Goal: Task Accomplishment & Management: Manage account settings

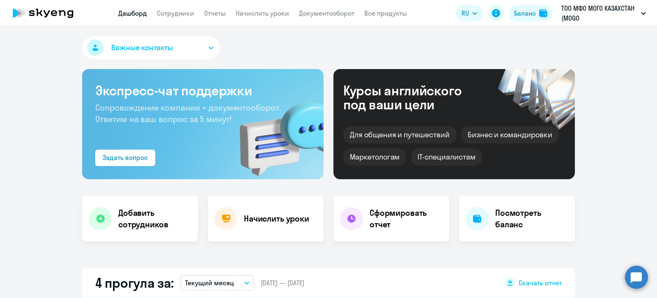
select select "30"
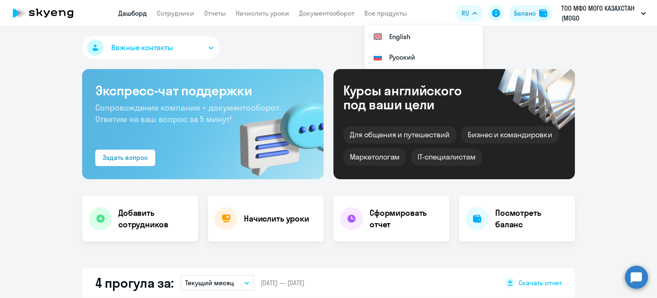
click at [517, 44] on div "Важные контакты" at bounding box center [328, 49] width 493 height 26
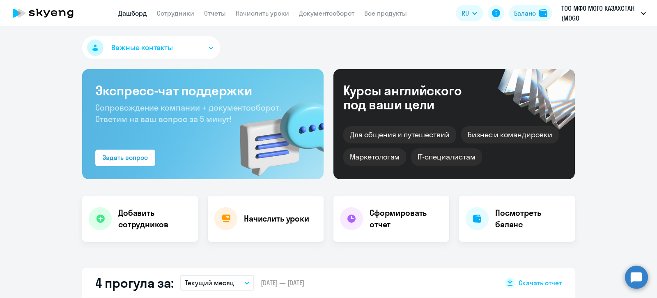
click at [202, 46] on button "Важные контакты" at bounding box center [151, 47] width 138 height 23
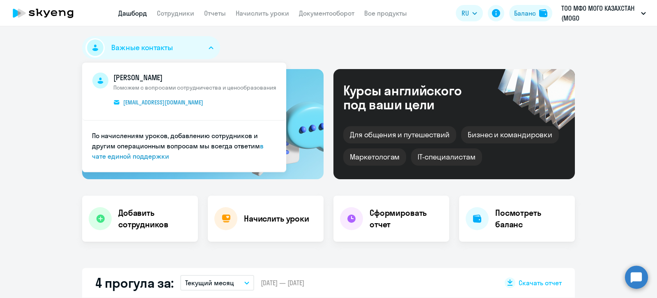
click at [209, 46] on icon "button" at bounding box center [211, 47] width 5 height 3
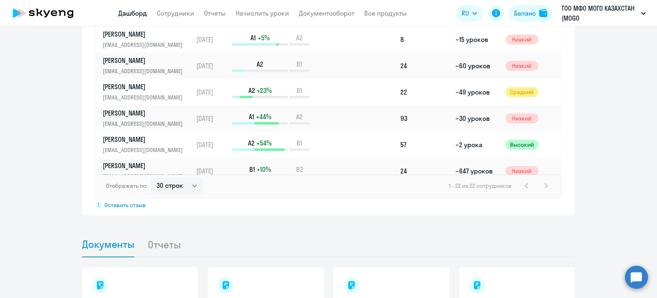
scroll to position [721, 0]
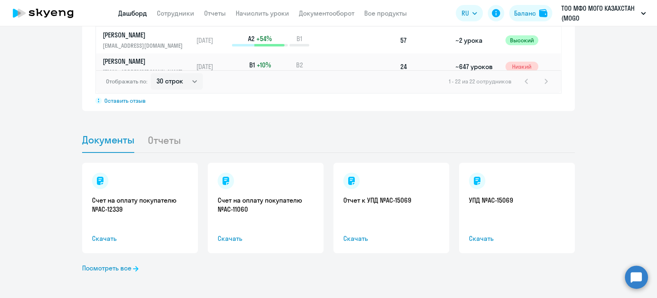
click at [166, 136] on li "Отчеты" at bounding box center [171, 139] width 46 height 25
click at [159, 138] on li "Отчеты" at bounding box center [171, 139] width 46 height 25
click at [152, 142] on li "Отчеты" at bounding box center [171, 139] width 46 height 25
click at [148, 141] on li "Отчеты" at bounding box center [171, 139] width 46 height 25
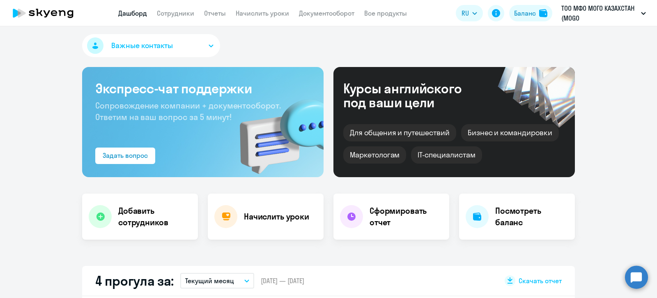
scroll to position [0, 0]
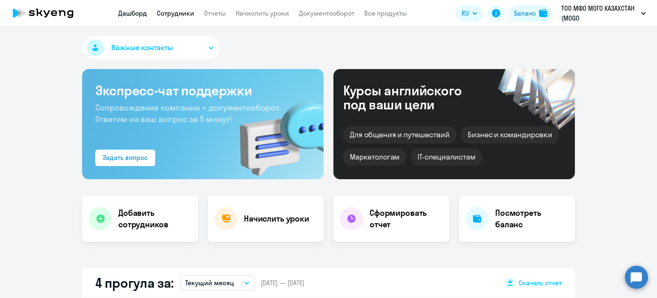
click at [177, 13] on link "Сотрудники" at bounding box center [175, 13] width 37 height 8
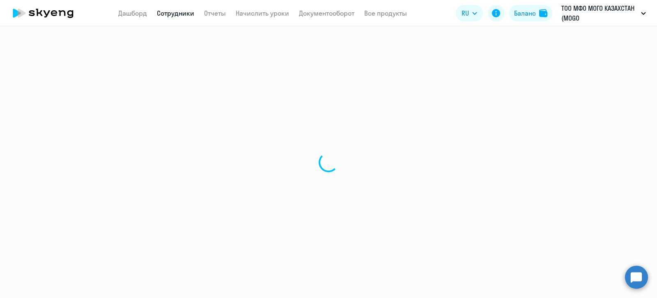
select select "30"
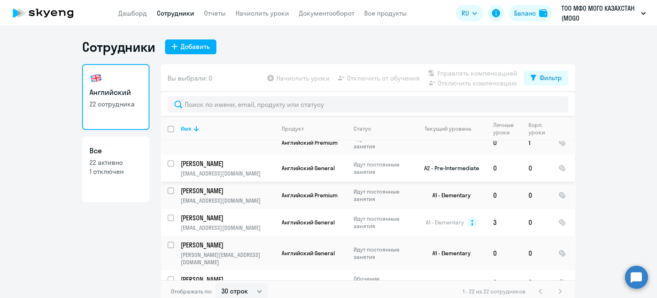
scroll to position [102, 0]
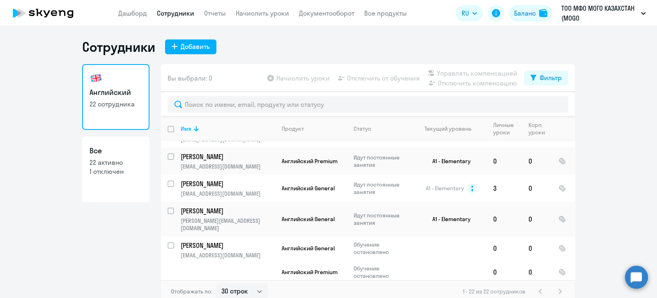
click at [634, 274] on circle at bounding box center [636, 276] width 23 height 23
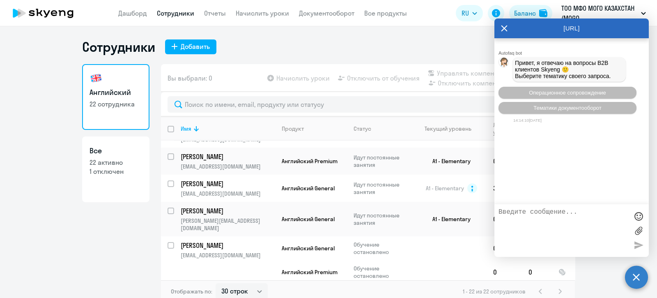
drag, startPoint x: 639, startPoint y: 280, endPoint x: 634, endPoint y: 280, distance: 5.3
click at [638, 280] on circle at bounding box center [636, 276] width 23 height 23
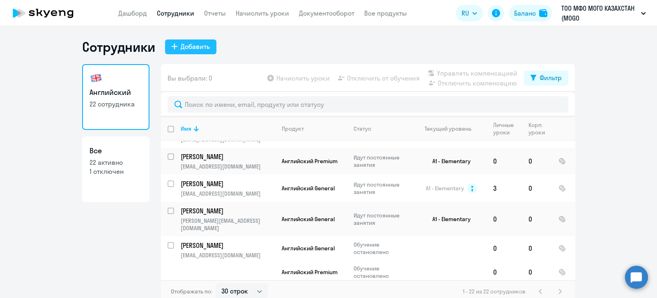
click at [175, 43] on button "Добавить" at bounding box center [190, 46] width 51 height 15
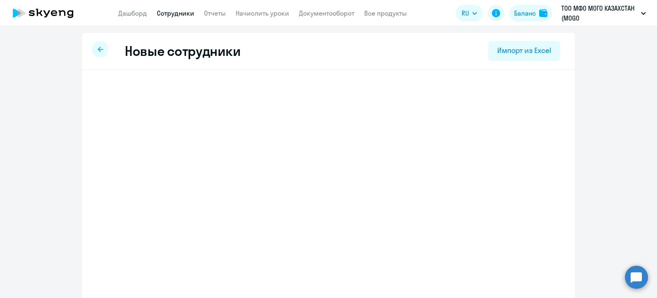
select select "english_adult_not_native_speaker"
select select "3"
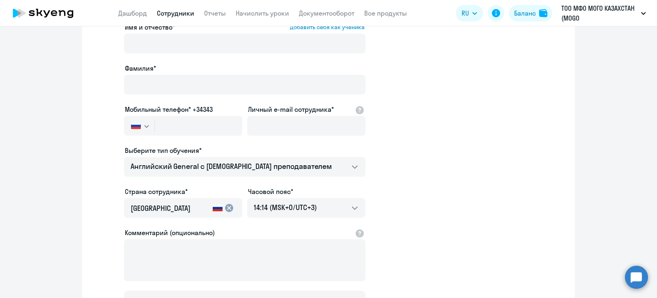
scroll to position [102, 0]
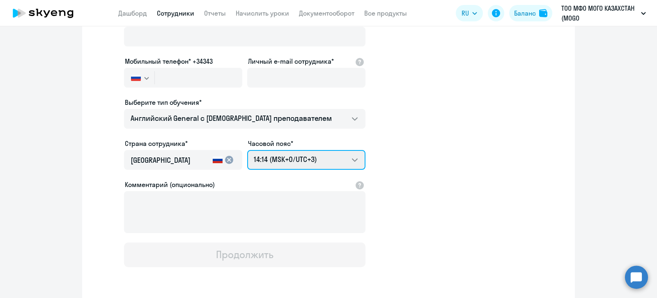
click at [354, 158] on select "00:14 (MSK-14/UTC-11) 01:14 (MSK-13/UTC-10) 02:14 (MSK-12/UTC-9) 03:14 (MSK-11/…" at bounding box center [306, 160] width 118 height 20
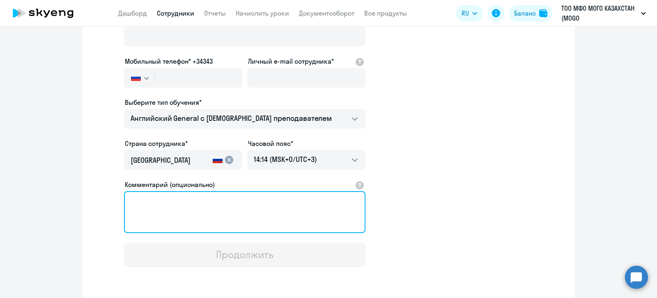
click at [138, 201] on textarea "Комментарий (опционально)" at bounding box center [245, 212] width 242 height 42
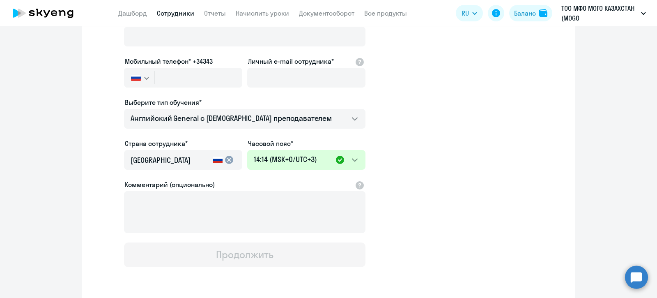
click at [420, 207] on app-new-student-form "Имя и отчество* Добавить себя как ученика [PERSON_NAME]* Мобильный телефон* +34…" at bounding box center [328, 120] width 467 height 293
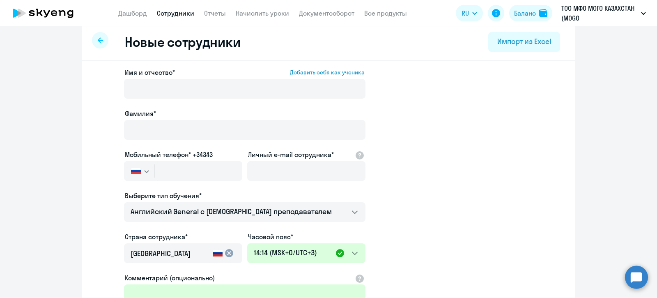
scroll to position [0, 0]
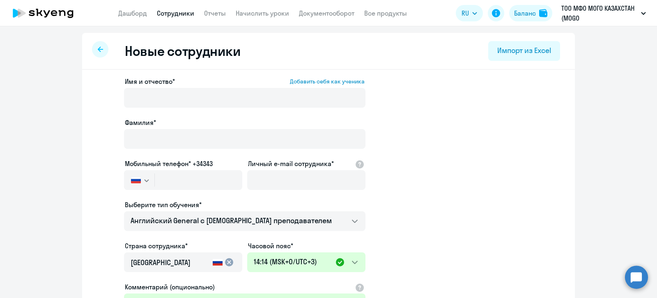
click at [98, 51] on icon at bounding box center [100, 49] width 5 height 6
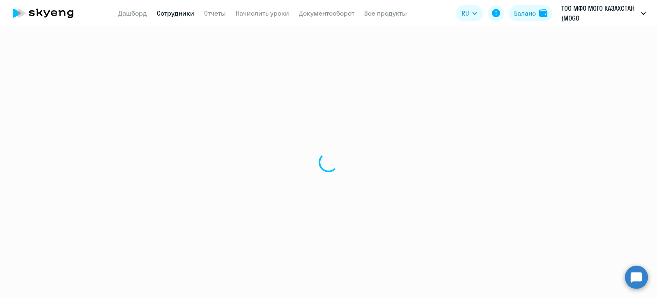
select select "30"
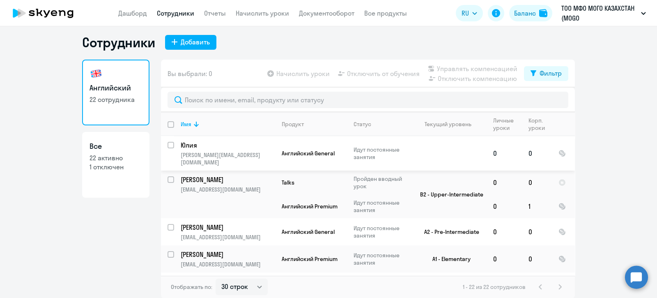
click at [191, 146] on p "Юлия" at bounding box center [227, 145] width 93 height 9
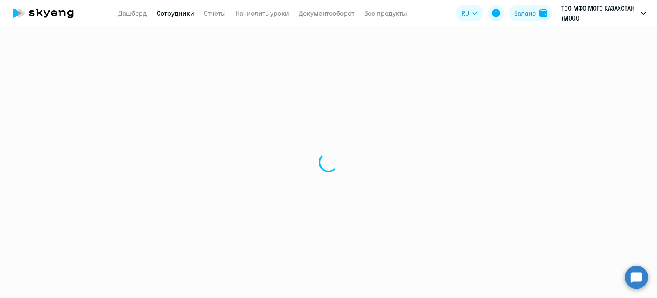
select select "english"
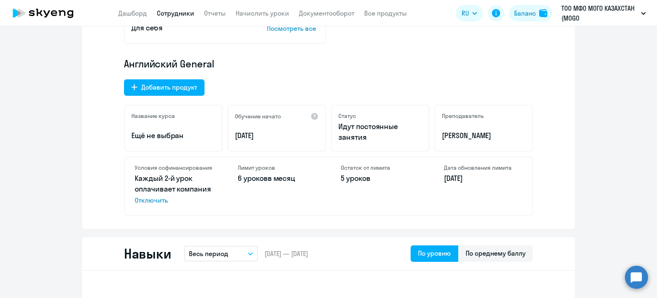
scroll to position [257, 0]
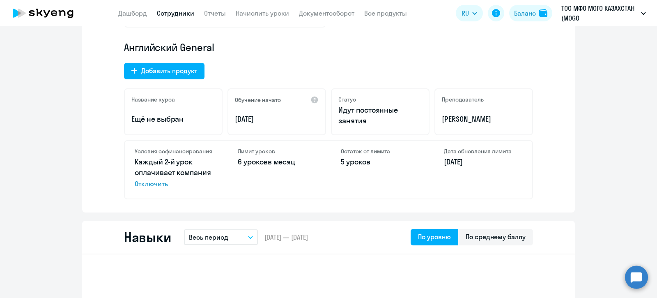
drag, startPoint x: 234, startPoint y: 161, endPoint x: 294, endPoint y: 164, distance: 60.1
click at [294, 164] on p "6 уроков в месяц" at bounding box center [277, 162] width 78 height 11
click at [307, 184] on div "Лимит уроков 6 уроков в месяц" at bounding box center [277, 170] width 98 height 58
drag, startPoint x: 337, startPoint y: 161, endPoint x: 367, endPoint y: 163, distance: 30.1
click at [367, 163] on p "5 уроков" at bounding box center [380, 162] width 78 height 11
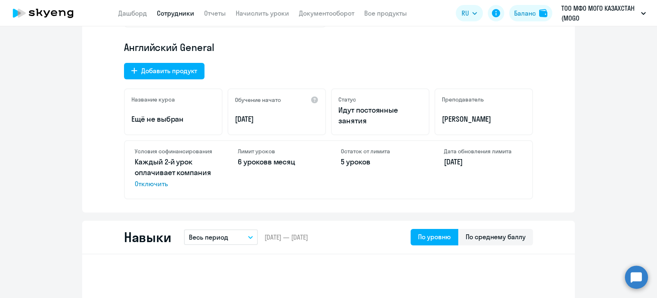
click at [362, 181] on div "Остаток от лимита 5 уроков" at bounding box center [380, 170] width 98 height 58
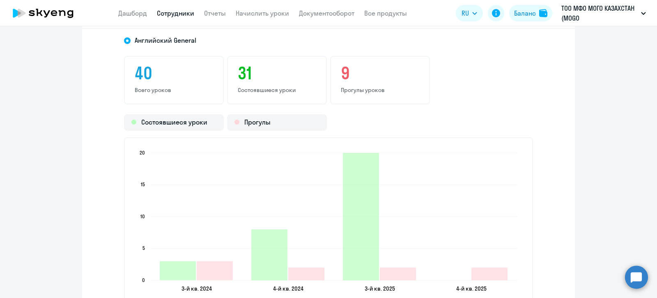
scroll to position [976, 0]
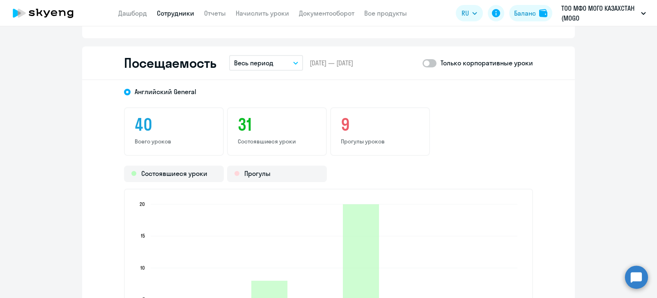
click at [294, 58] on button "Весь период" at bounding box center [266, 63] width 74 height 16
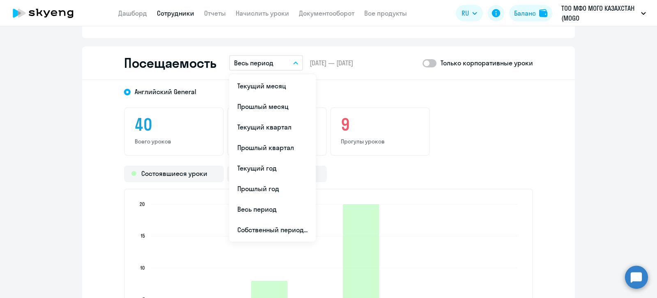
click at [294, 58] on button "Весь период" at bounding box center [266, 63] width 74 height 16
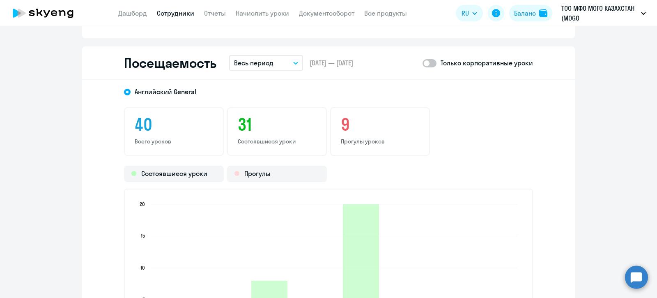
click at [293, 60] on button "Весь период" at bounding box center [266, 63] width 74 height 16
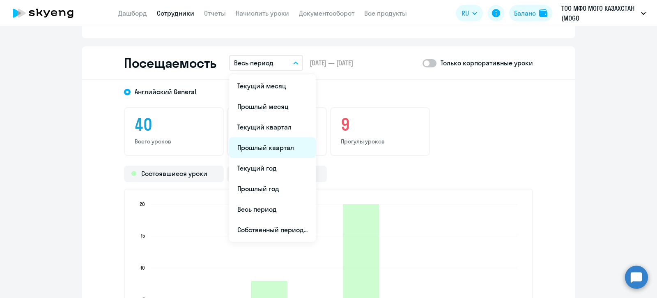
click at [258, 145] on li "Прошлый квартал" at bounding box center [272, 147] width 87 height 21
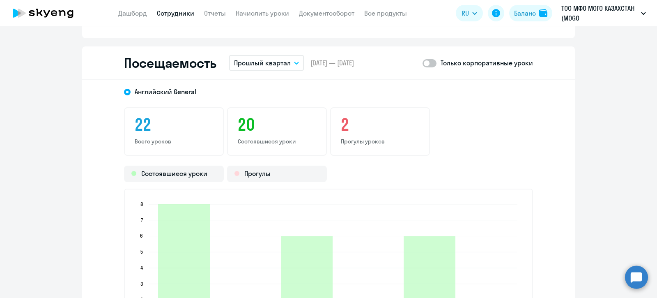
click at [426, 62] on span at bounding box center [430, 63] width 14 height 8
click at [423, 63] on input "checkbox" at bounding box center [422, 63] width 0 height 0
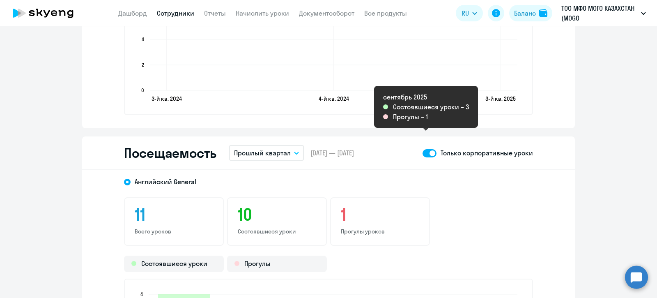
scroll to position [873, 0]
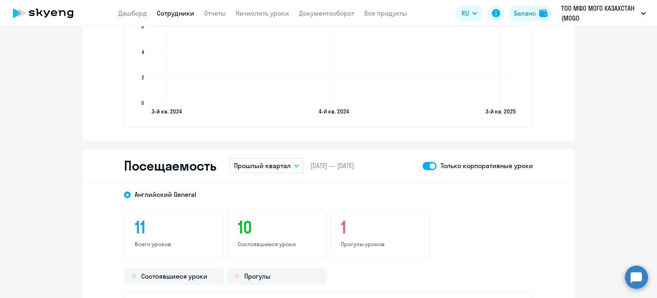
click at [294, 164] on icon "button" at bounding box center [296, 165] width 5 height 3
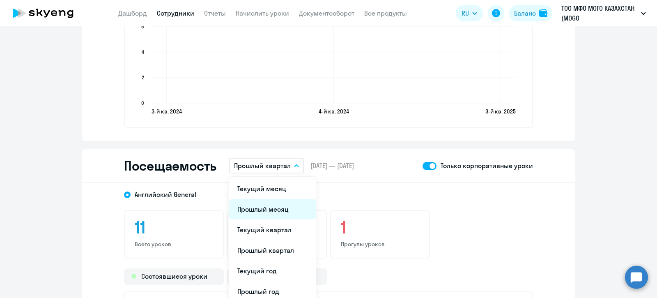
click at [262, 205] on li "Прошлый месяц" at bounding box center [272, 209] width 87 height 21
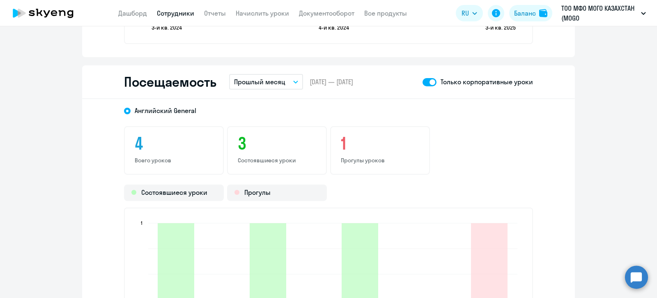
scroll to position [924, 0]
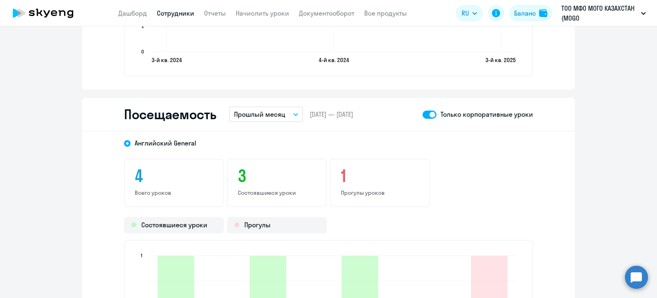
click at [427, 113] on span at bounding box center [430, 115] width 14 height 8
click at [423, 114] on input "checkbox" at bounding box center [422, 114] width 0 height 0
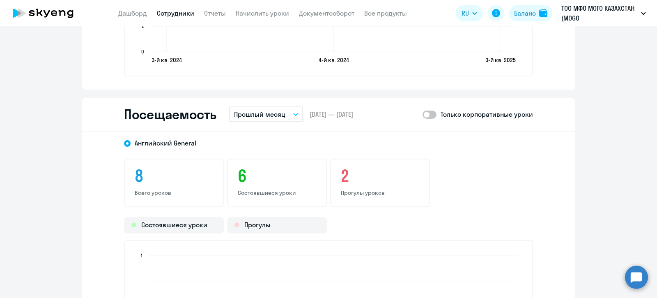
click at [427, 113] on span at bounding box center [430, 115] width 14 height 8
click at [423, 114] on input "checkbox" at bounding box center [422, 114] width 0 height 0
checkbox input "true"
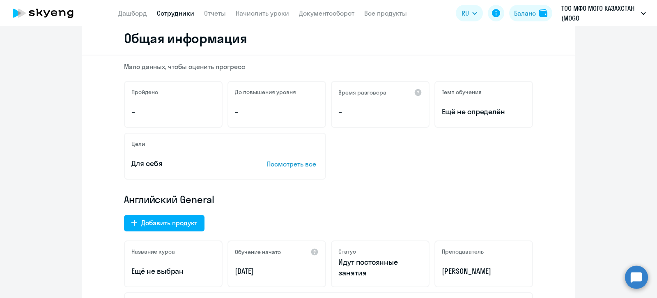
scroll to position [0, 0]
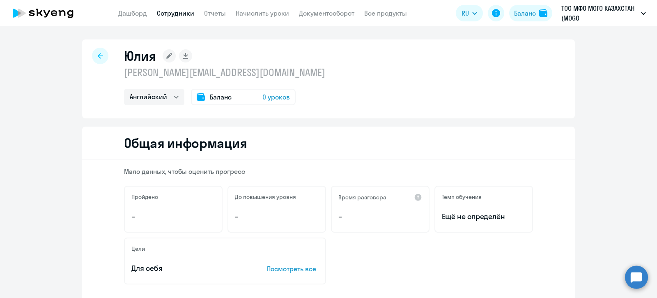
click at [98, 55] on icon at bounding box center [100, 55] width 5 height 5
select select "30"
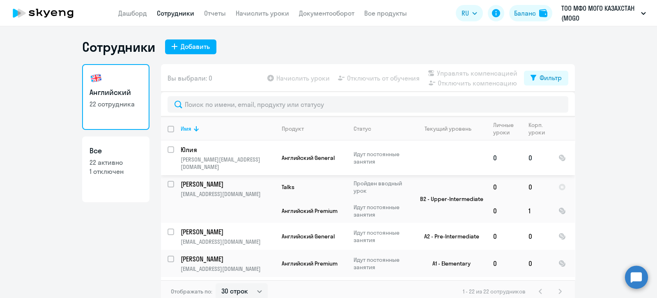
click at [168, 148] on input "select row 38686847" at bounding box center [176, 154] width 16 height 16
checkbox input "true"
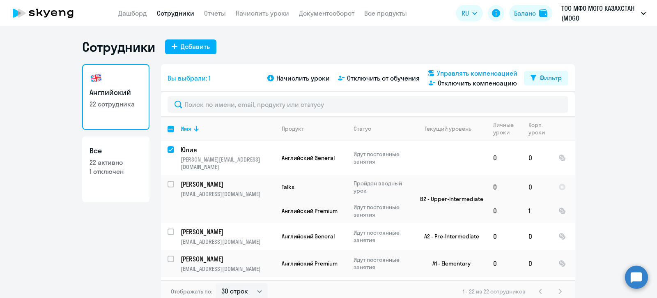
click at [452, 72] on span "Управлять компенсацией" at bounding box center [477, 73] width 81 height 10
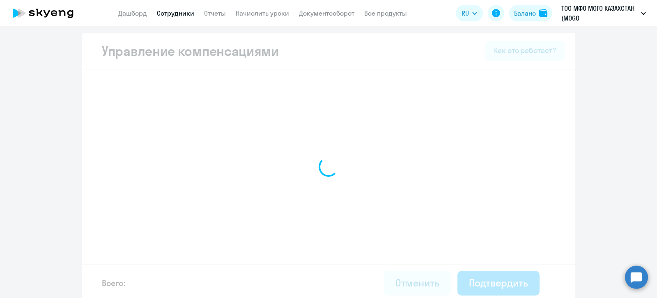
select select "MONTHLY"
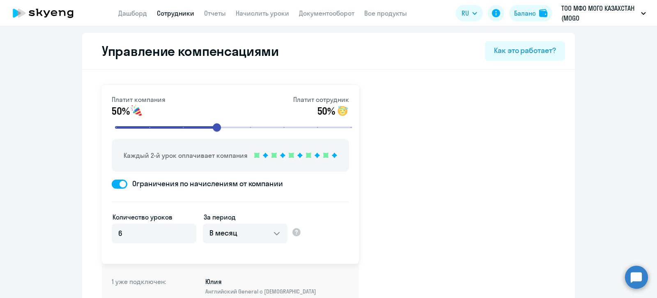
click at [176, 14] on link "Сотрудники" at bounding box center [175, 13] width 37 height 8
select select "30"
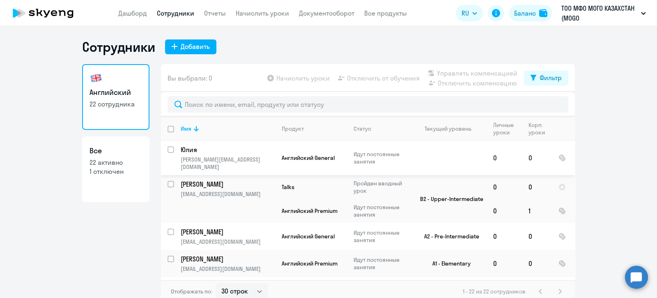
click at [168, 150] on input "select row 38686847" at bounding box center [176, 154] width 16 height 16
checkbox input "true"
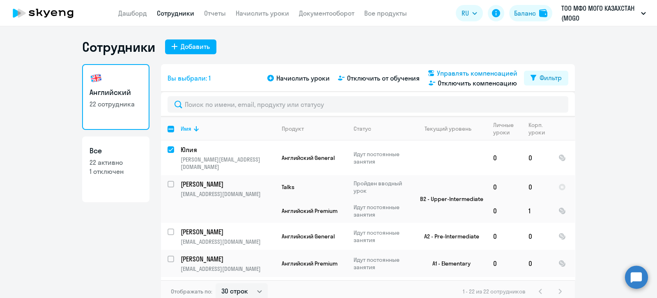
click at [467, 73] on span "Управлять компенсацией" at bounding box center [477, 73] width 81 height 10
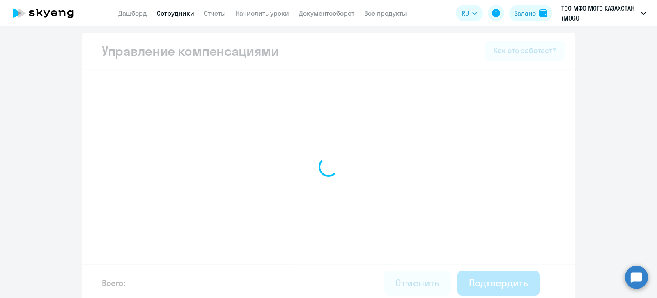
select select "MONTHLY"
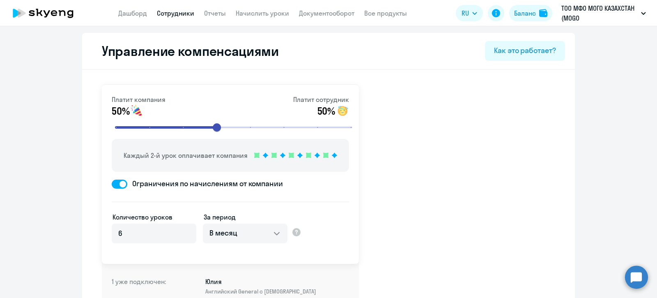
click at [171, 16] on link "Сотрудники" at bounding box center [175, 13] width 37 height 8
select select "30"
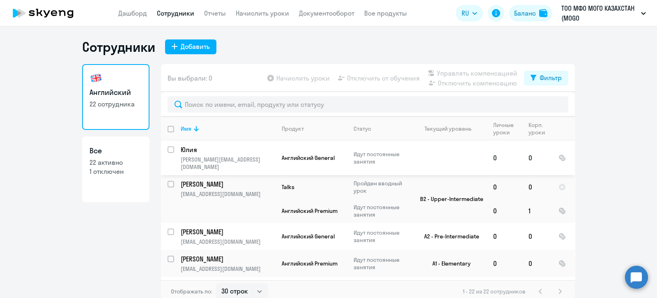
click at [168, 149] on input "select row 38686847" at bounding box center [176, 154] width 16 height 16
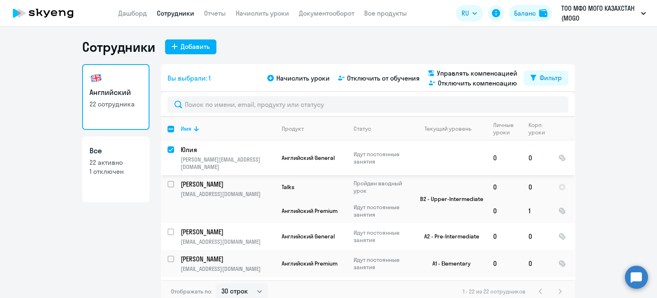
click at [168, 150] on input "deselect row 38686847" at bounding box center [176, 154] width 16 height 16
checkbox input "false"
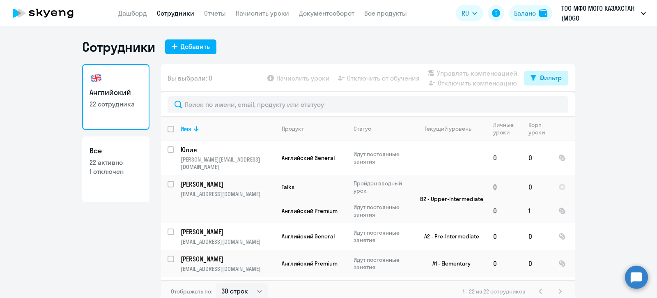
click at [541, 75] on div "Фильтр" at bounding box center [551, 78] width 22 height 10
click at [324, 34] on div "Сотрудники Добавить Английский 22 сотрудника Все 22 активно 1 отключен Вы выбра…" at bounding box center [328, 162] width 657 height 272
click at [214, 12] on link "Отчеты" at bounding box center [215, 13] width 22 height 8
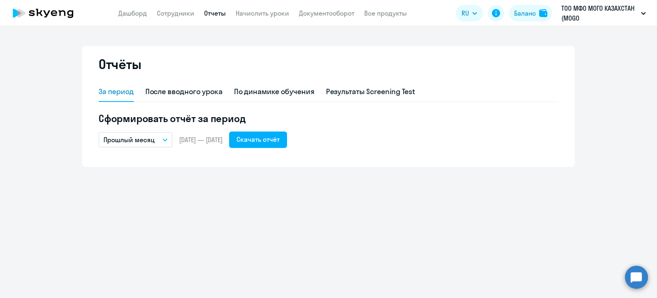
click at [165, 139] on icon "button" at bounding box center [165, 139] width 5 height 3
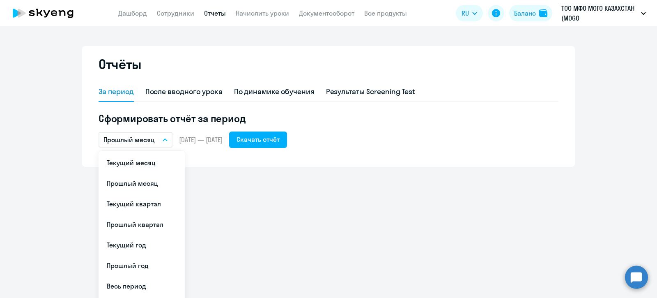
click at [165, 139] on button "Прошлый месяц" at bounding box center [136, 140] width 74 height 16
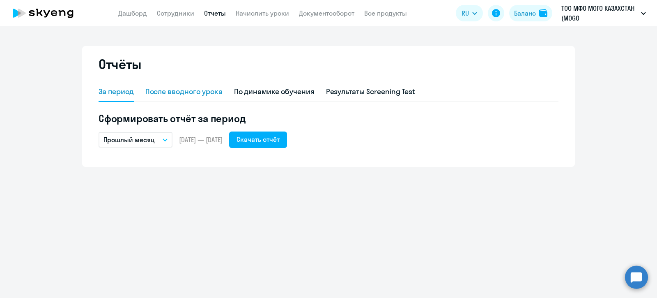
click at [191, 92] on div "После вводного урока" at bounding box center [183, 91] width 77 height 11
select select "10"
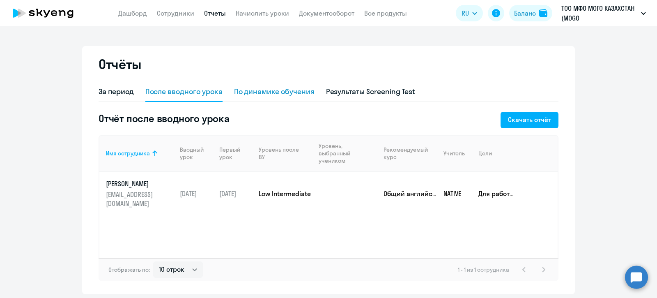
click at [274, 90] on div "По динамике обучения" at bounding box center [274, 91] width 81 height 11
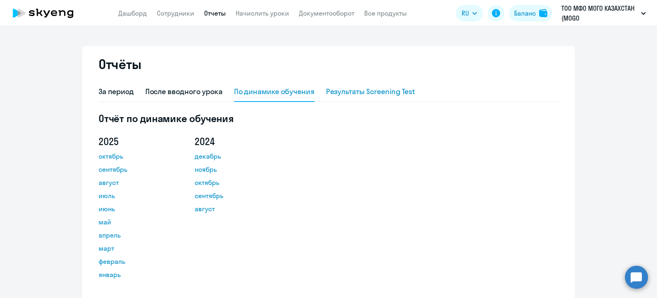
click at [378, 92] on div "Результаты Screening Test" at bounding box center [371, 91] width 90 height 11
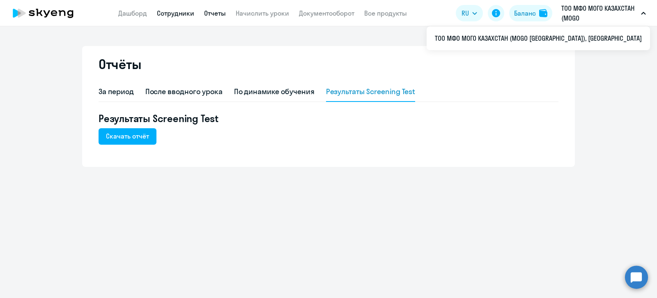
click at [170, 16] on link "Сотрудники" at bounding box center [175, 13] width 37 height 8
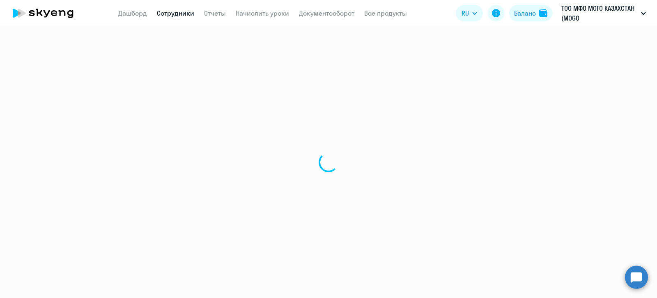
select select "30"
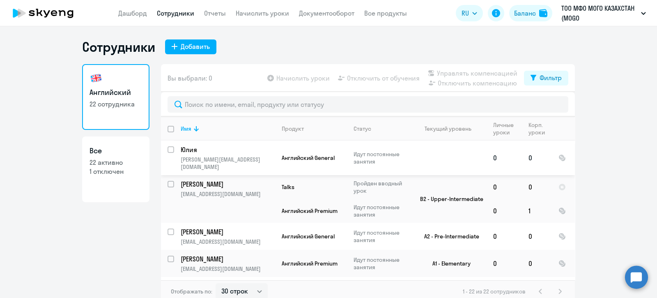
click at [195, 148] on p "Юлия" at bounding box center [227, 149] width 93 height 9
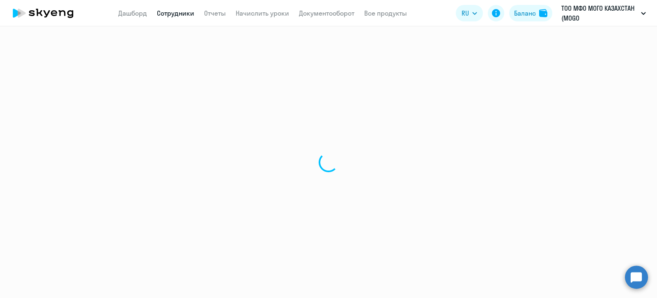
select select "english"
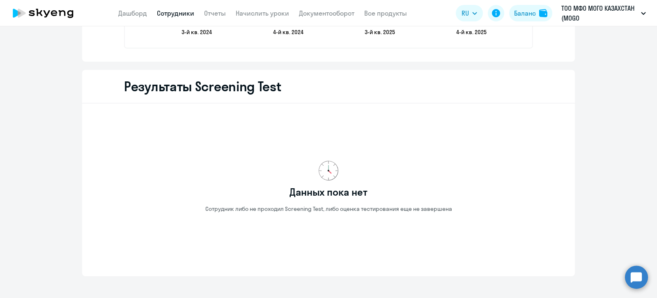
scroll to position [1320, 0]
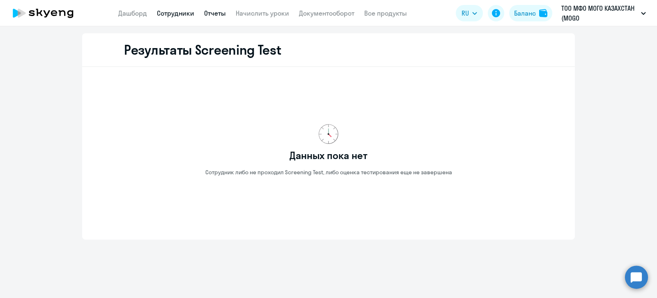
click at [213, 14] on link "Отчеты" at bounding box center [215, 13] width 22 height 8
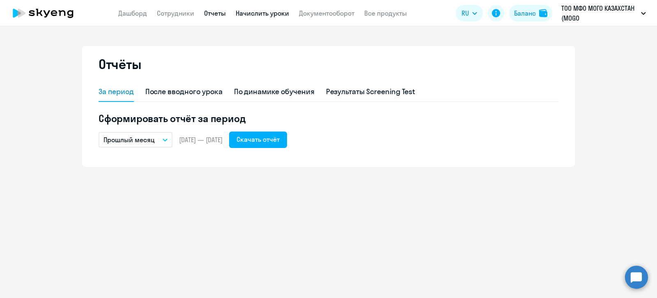
click at [263, 13] on link "Начислить уроки" at bounding box center [262, 13] width 53 height 8
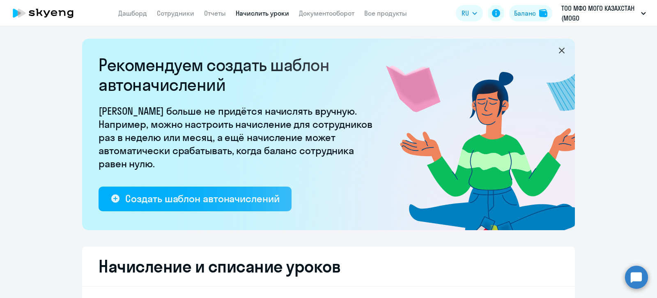
select select "10"
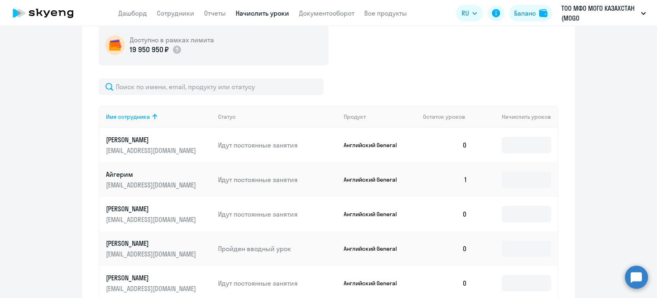
scroll to position [308, 0]
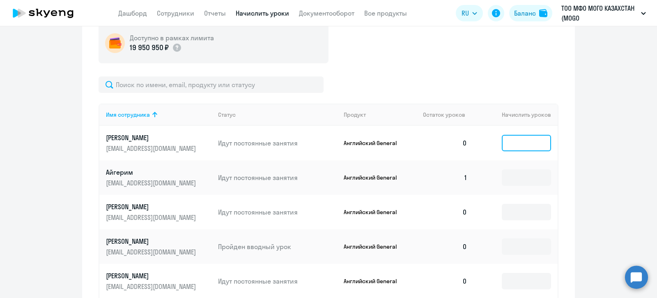
click at [504, 140] on input at bounding box center [526, 143] width 49 height 16
drag, startPoint x: 508, startPoint y: 173, endPoint x: 512, endPoint y: 181, distance: 9.6
click at [509, 173] on input at bounding box center [526, 177] width 49 height 16
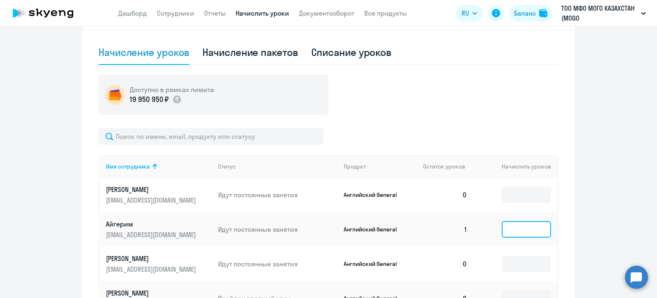
scroll to position [205, 0]
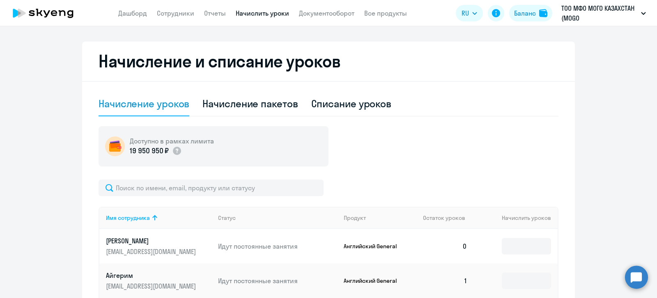
click at [458, 149] on div "Доступно в рамках лимита 19 950 950 ₽" at bounding box center [329, 146] width 460 height 40
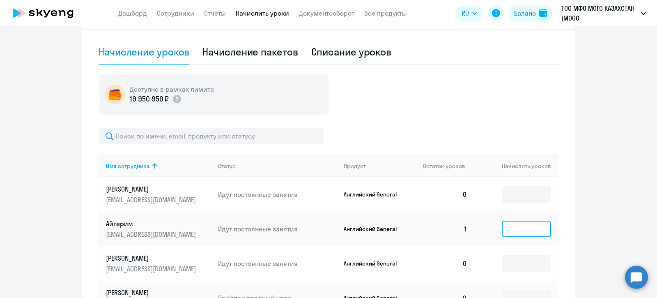
click at [518, 230] on input at bounding box center [526, 229] width 49 height 16
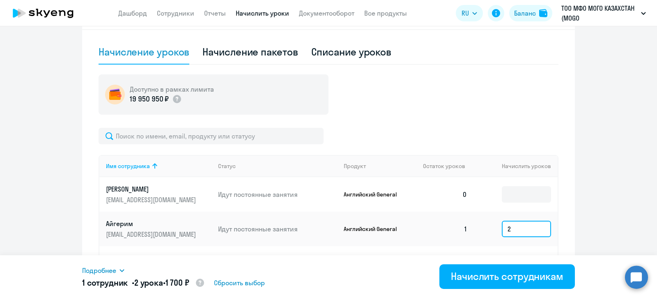
type input "2"
click at [124, 267] on icon at bounding box center [122, 270] width 7 height 7
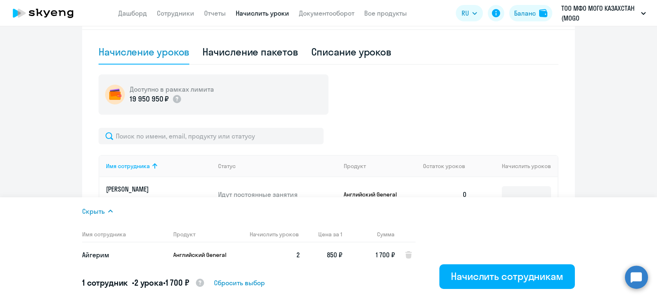
click at [108, 211] on icon at bounding box center [110, 211] width 7 height 7
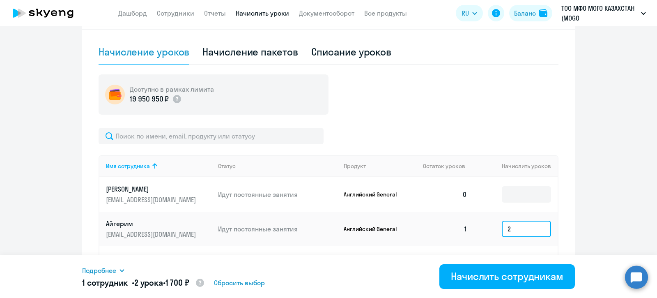
drag, startPoint x: 502, startPoint y: 228, endPoint x: 495, endPoint y: 227, distance: 7.5
click at [495, 227] on td "2" at bounding box center [516, 229] width 84 height 35
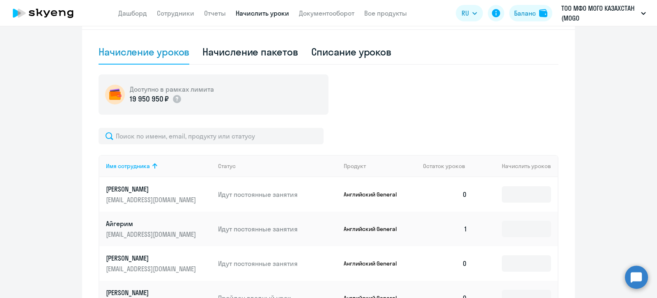
click at [571, 142] on div "Начисление и списание уроков Начисление уроков Начисление пакетов Списание урок…" at bounding box center [328, 274] width 493 height 569
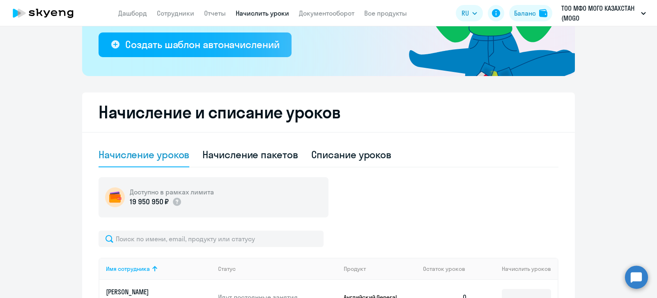
scroll to position [205, 0]
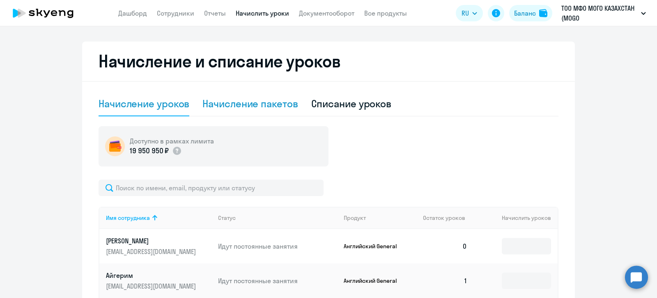
click at [230, 100] on div "Начисление пакетов" at bounding box center [250, 103] width 95 height 13
select select "10"
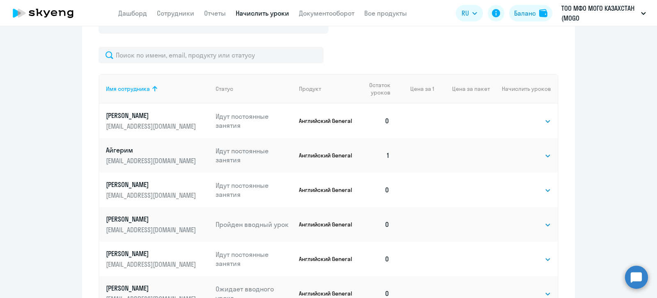
scroll to position [359, 0]
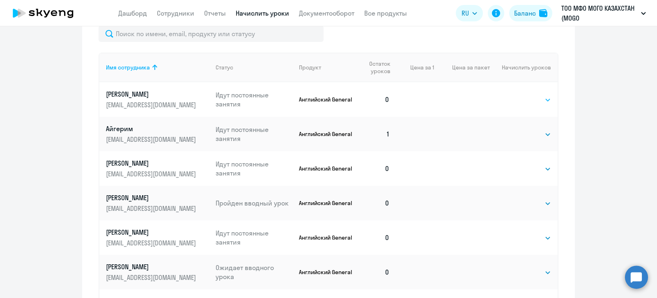
click at [539, 95] on select "Выбрать 4 8 16 32 64" at bounding box center [535, 100] width 34 height 10
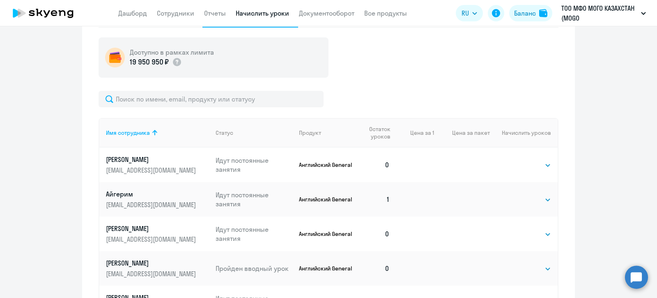
scroll to position [257, 0]
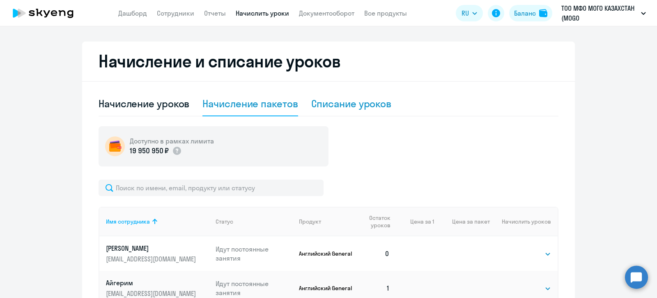
click at [344, 101] on div "Списание уроков" at bounding box center [351, 103] width 81 height 13
select select "10"
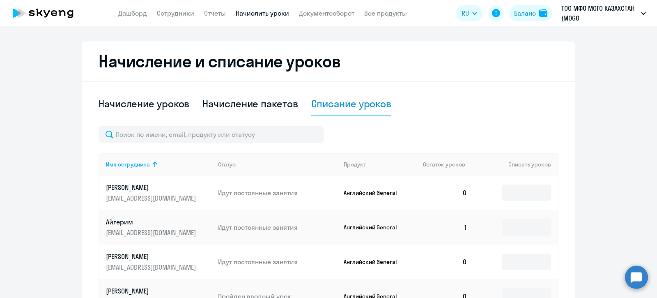
scroll to position [257, 0]
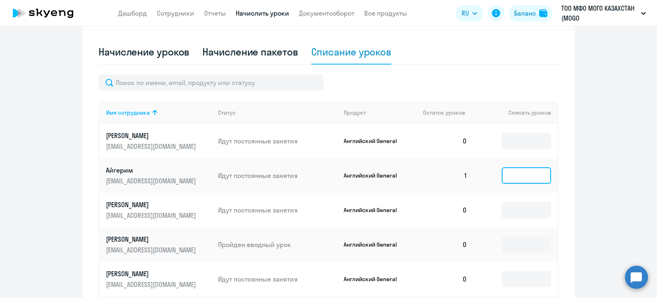
click at [514, 176] on input at bounding box center [526, 175] width 49 height 16
click at [416, 77] on div at bounding box center [329, 82] width 460 height 16
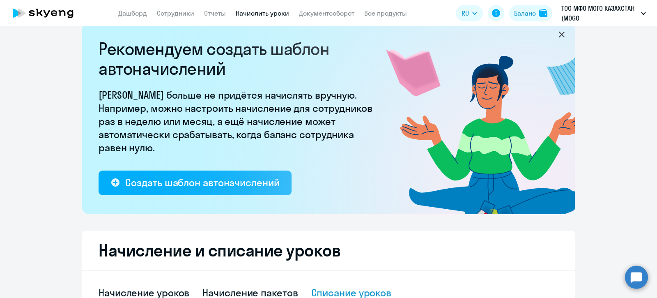
scroll to position [0, 0]
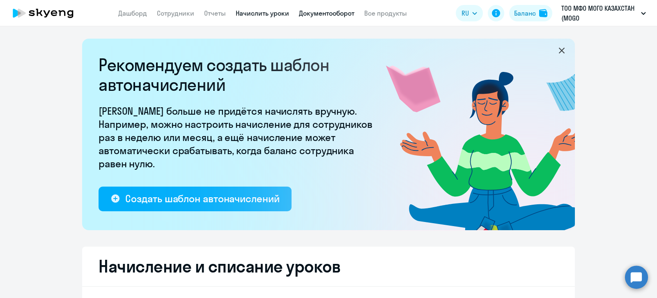
click at [330, 12] on link "Документооборот" at bounding box center [326, 13] width 55 height 8
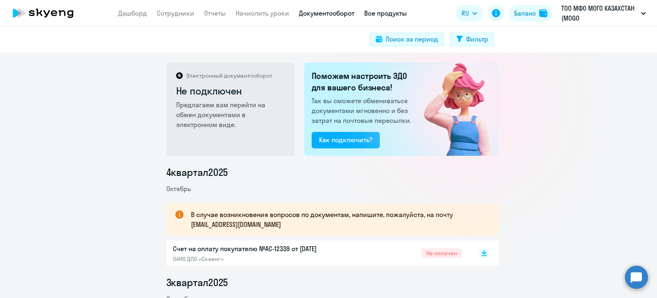
click at [386, 13] on link "Все продукты" at bounding box center [385, 13] width 43 height 8
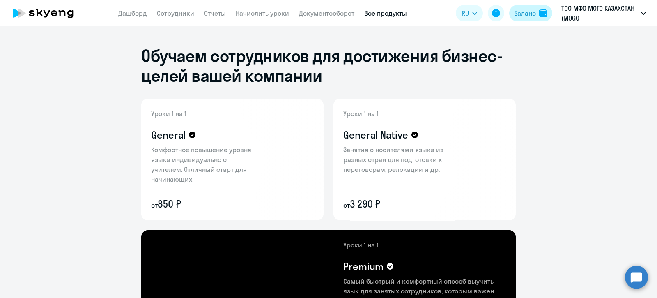
click at [525, 12] on div "Баланс" at bounding box center [525, 13] width 22 height 10
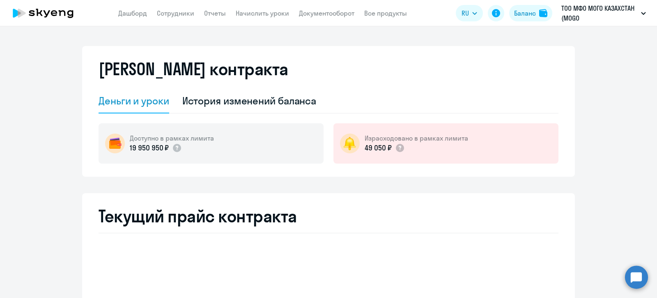
select select "english_adult_not_native_speaker"
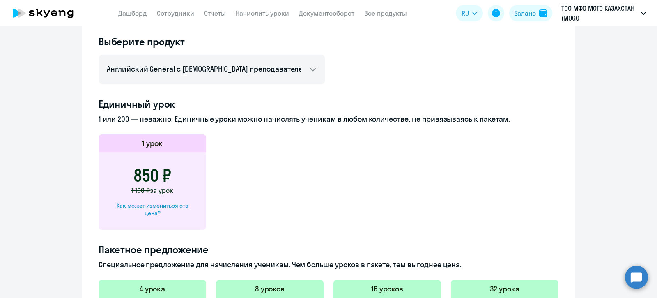
scroll to position [154, 0]
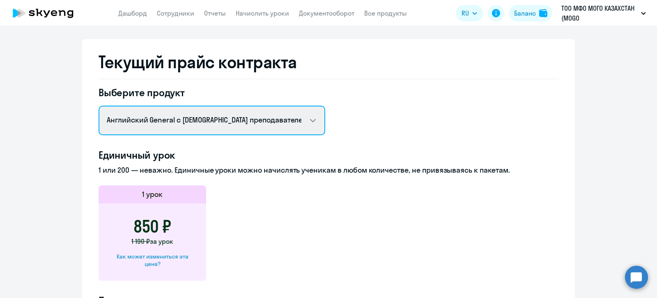
click at [308, 120] on select "Английский General с [DEMOGRAPHIC_DATA] преподавателем Английский General с [DE…" at bounding box center [212, 121] width 227 height 30
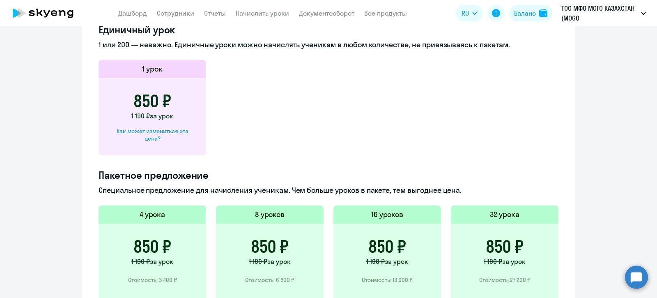
scroll to position [257, 0]
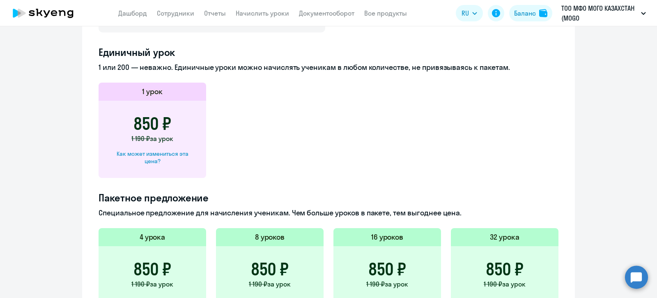
click at [148, 154] on div "Как может измениться эта цена?" at bounding box center [152, 157] width 81 height 15
select select "english_adult_not_native_speaker"
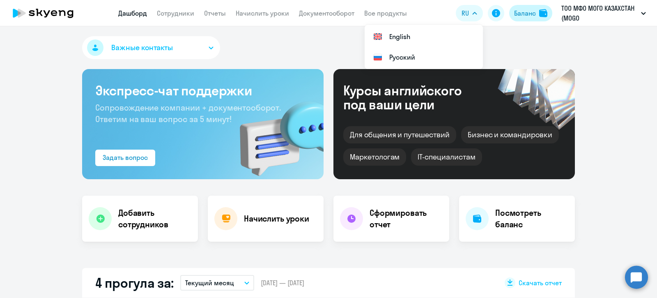
click at [521, 12] on div "Баланс" at bounding box center [525, 13] width 22 height 10
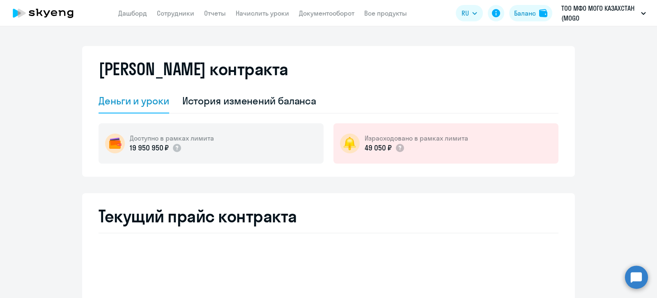
select select "english_adult_not_native_speaker"
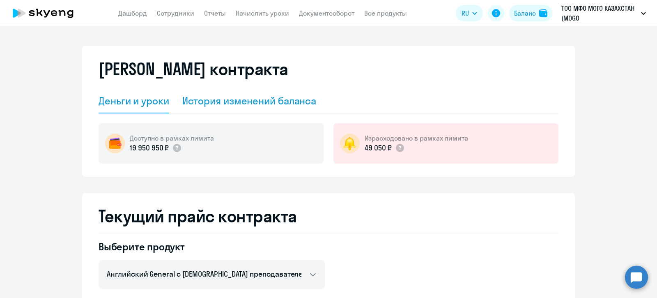
click at [216, 100] on div "История изменений баланса" at bounding box center [249, 100] width 134 height 13
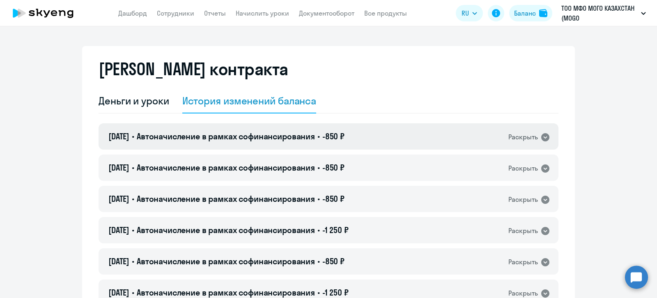
click at [542, 136] on icon at bounding box center [546, 137] width 8 height 8
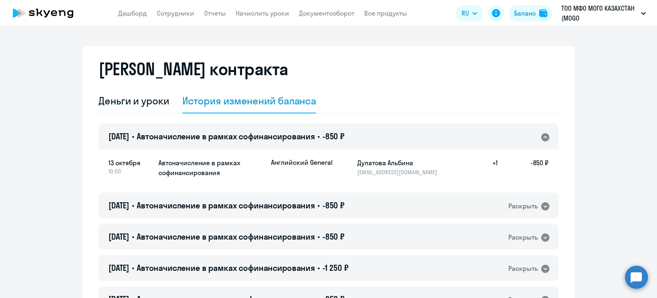
click at [541, 133] on icon at bounding box center [546, 137] width 10 height 10
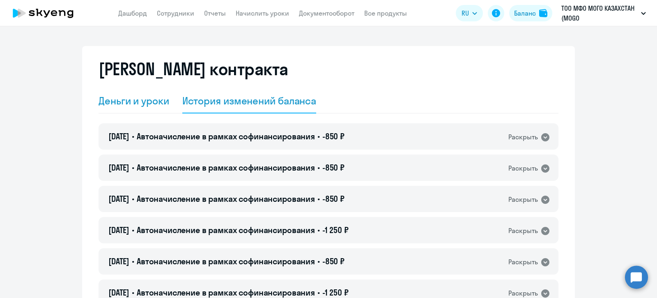
click at [127, 103] on div "Деньги и уроки" at bounding box center [134, 100] width 71 height 13
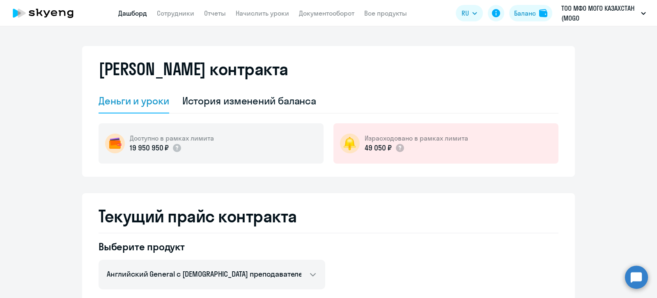
click at [134, 13] on link "Дашборд" at bounding box center [132, 13] width 29 height 8
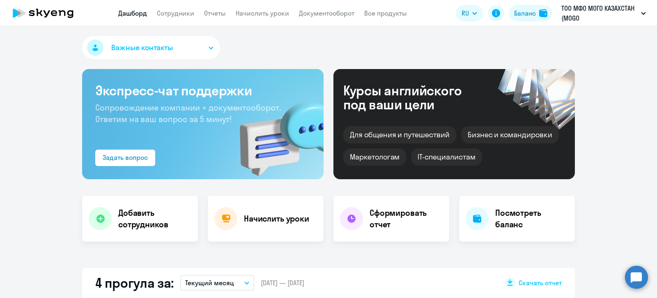
select select "30"
